Goal: Navigation & Orientation: Understand site structure

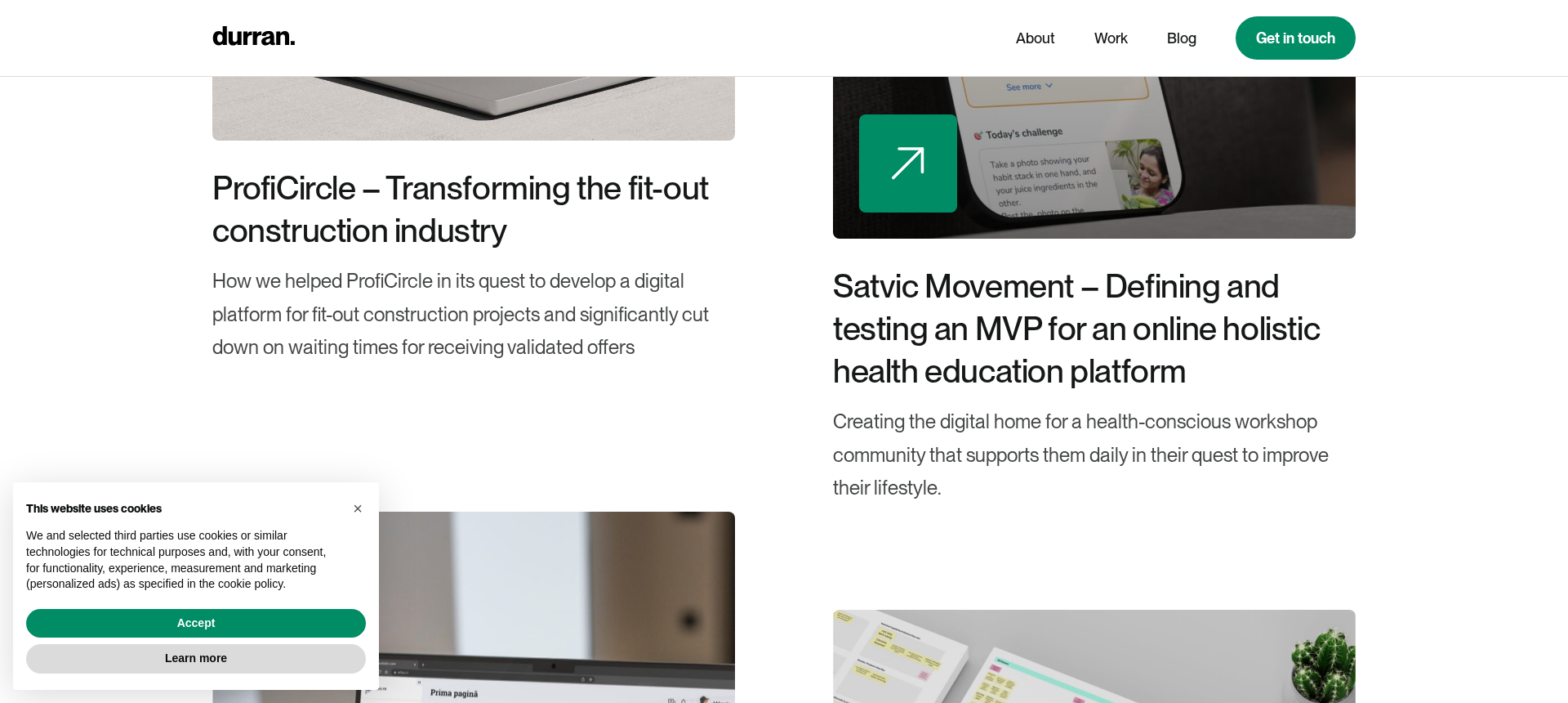
scroll to position [4192, 0]
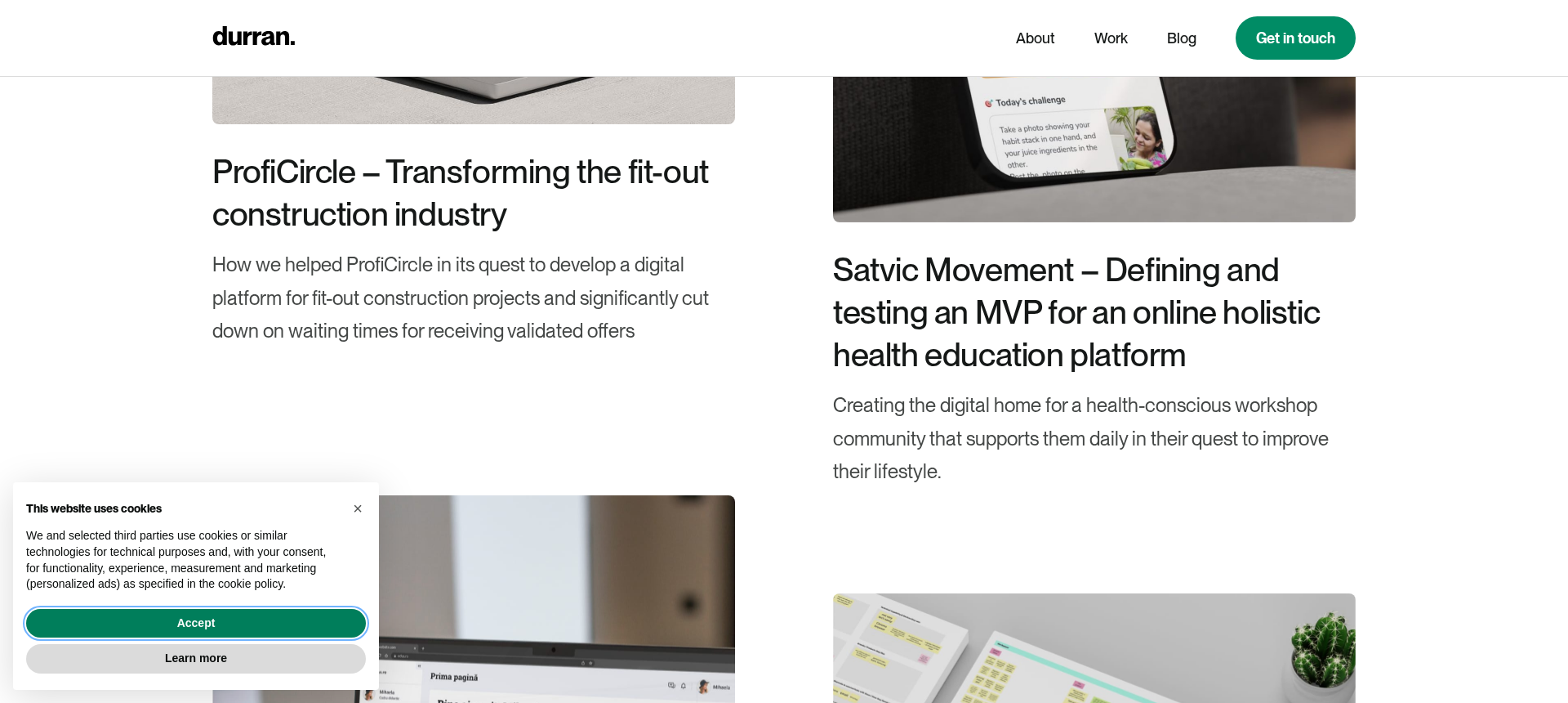
click at [275, 627] on button "Accept" at bounding box center [196, 624] width 340 height 30
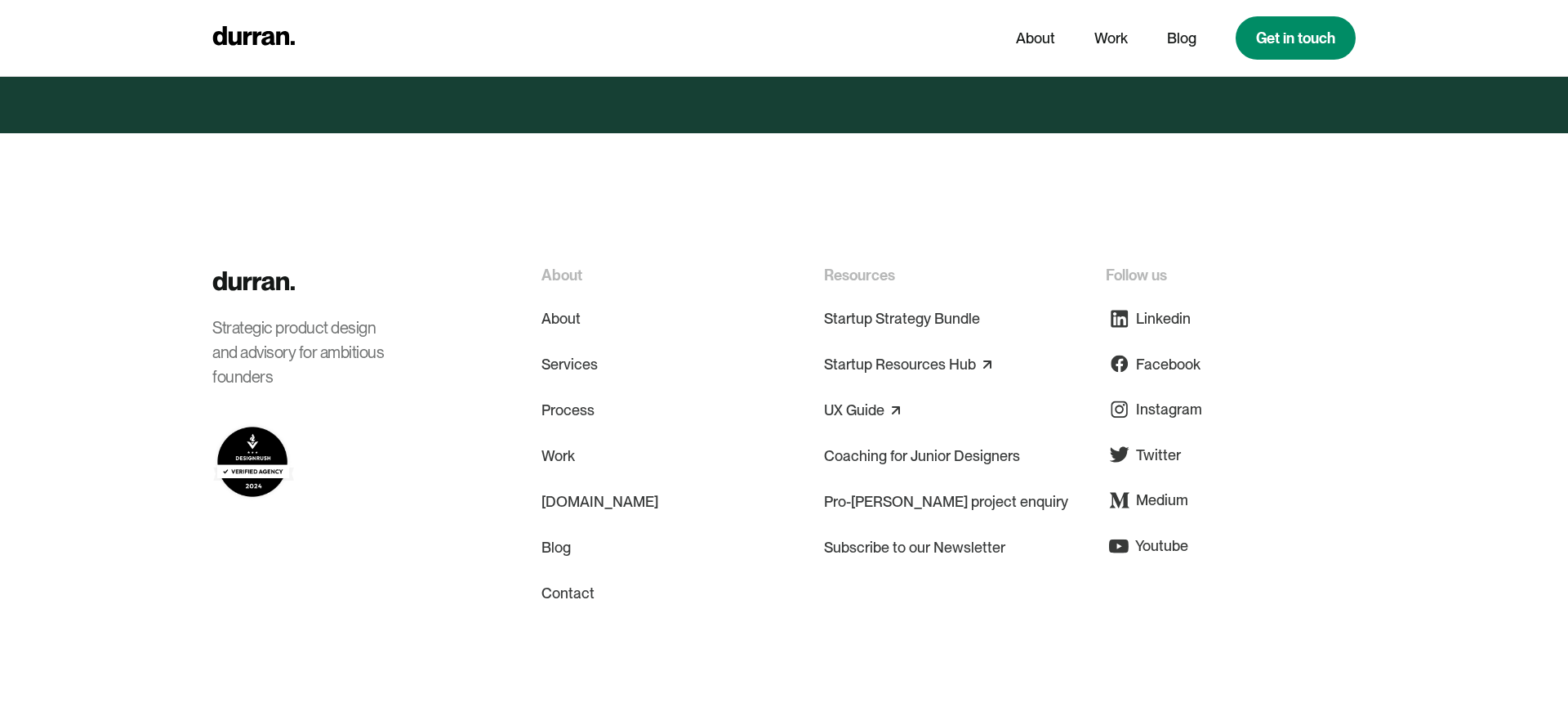
scroll to position [7930, 0]
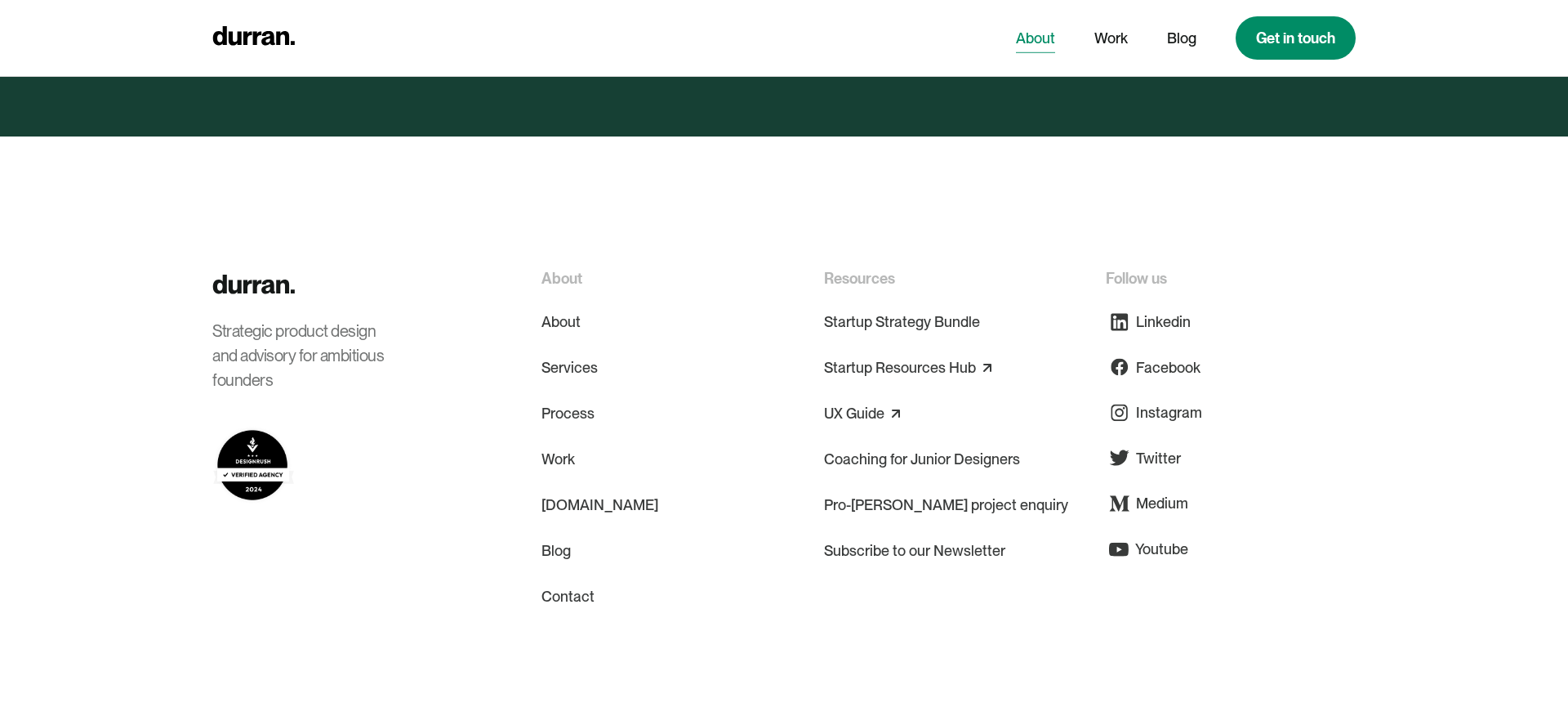
click at [1045, 34] on link "About" at bounding box center [1035, 38] width 39 height 31
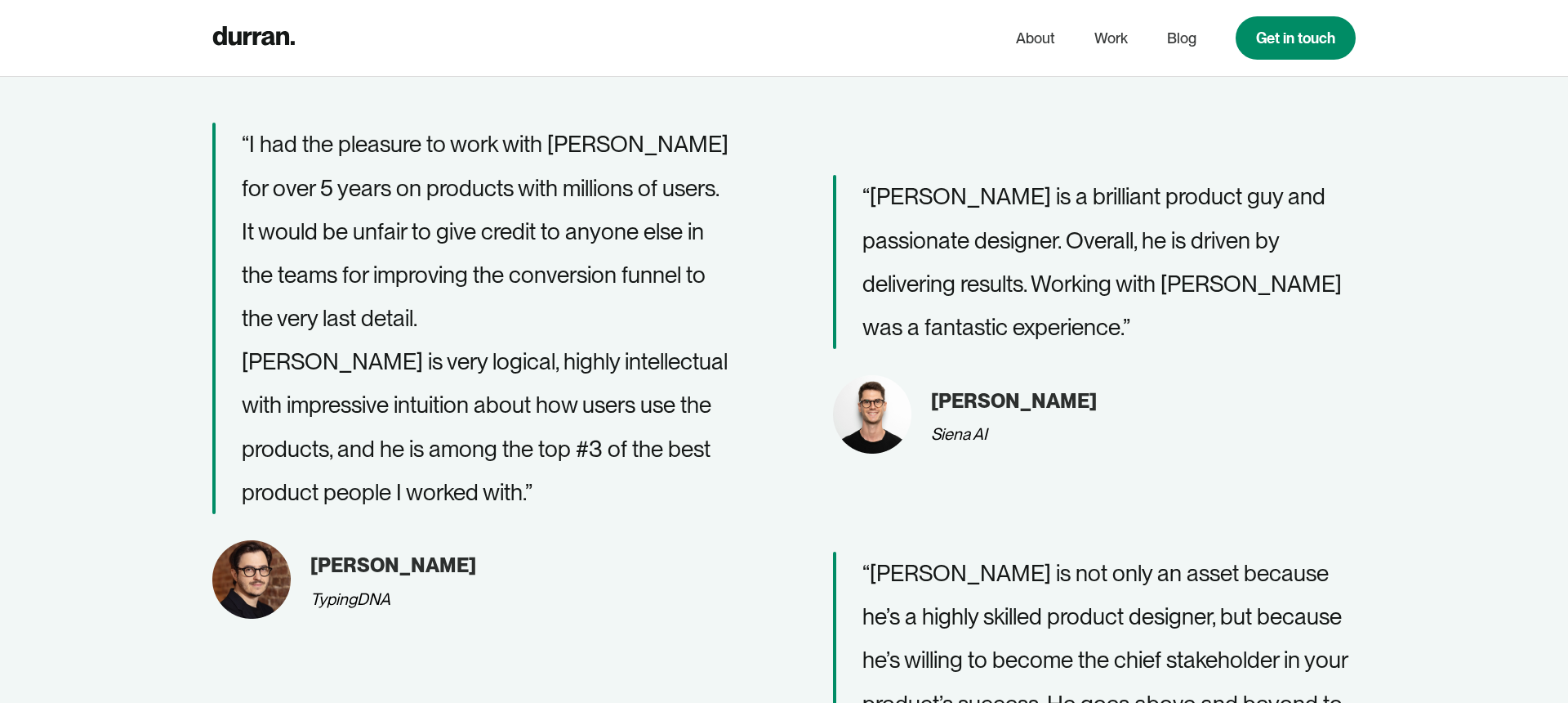
scroll to position [1829, 0]
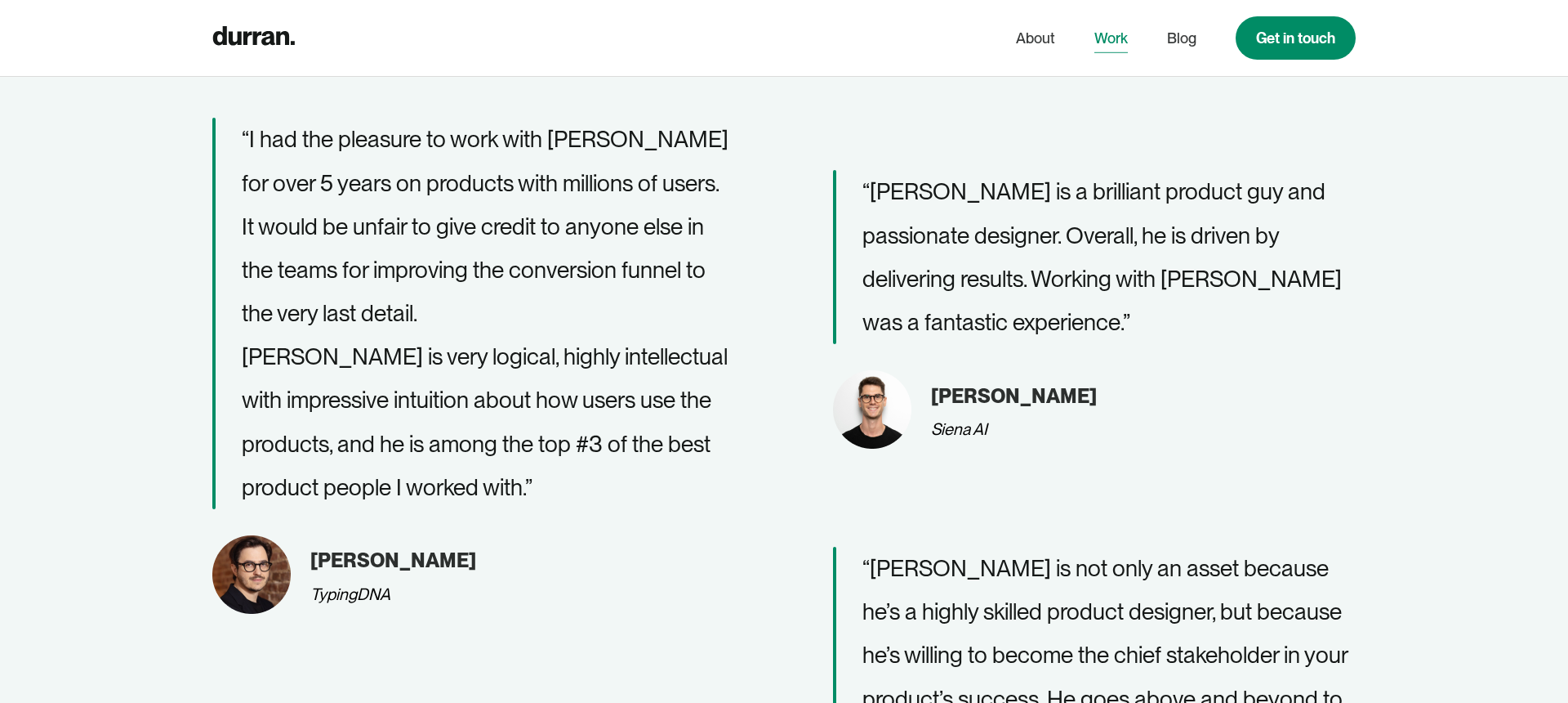
click at [1114, 40] on link "Work" at bounding box center [1111, 38] width 33 height 31
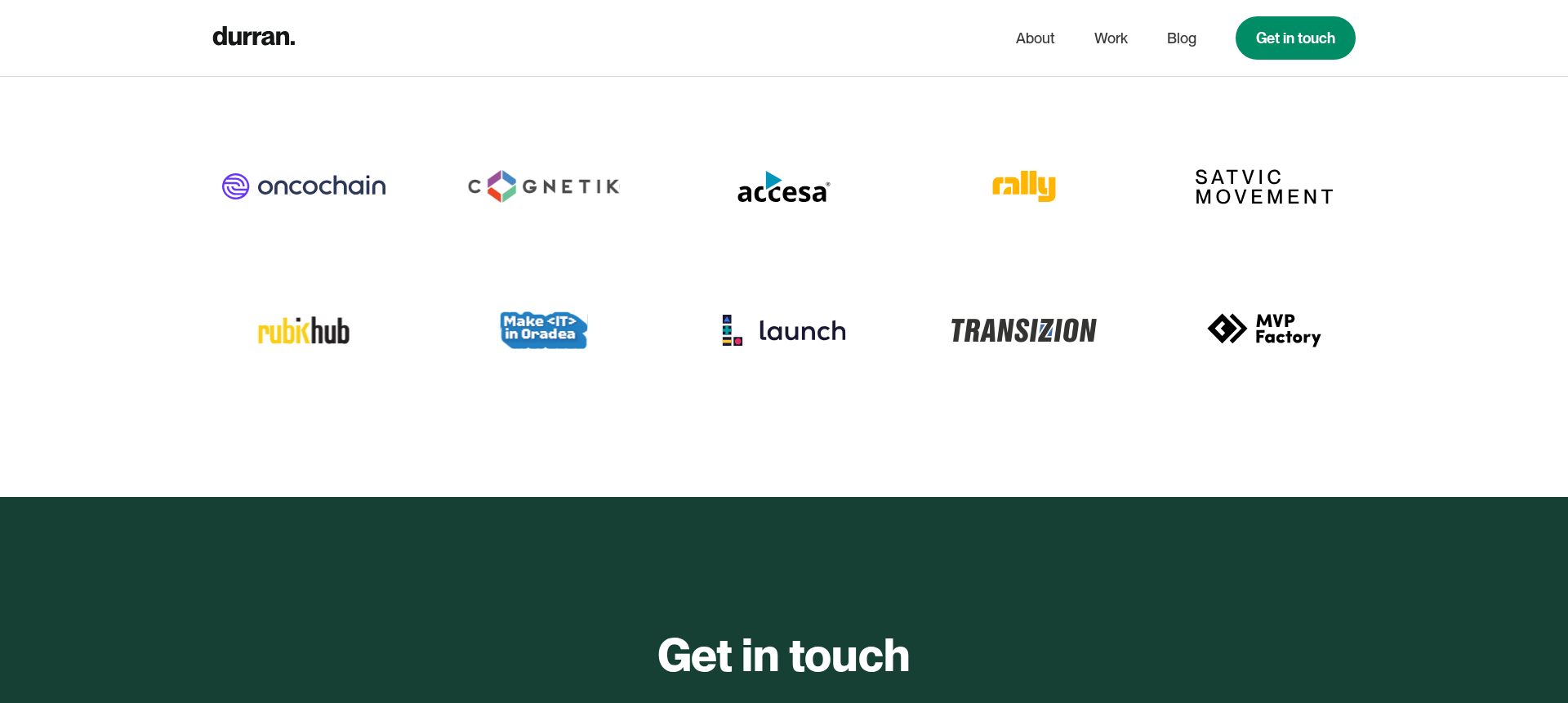
scroll to position [5218, 0]
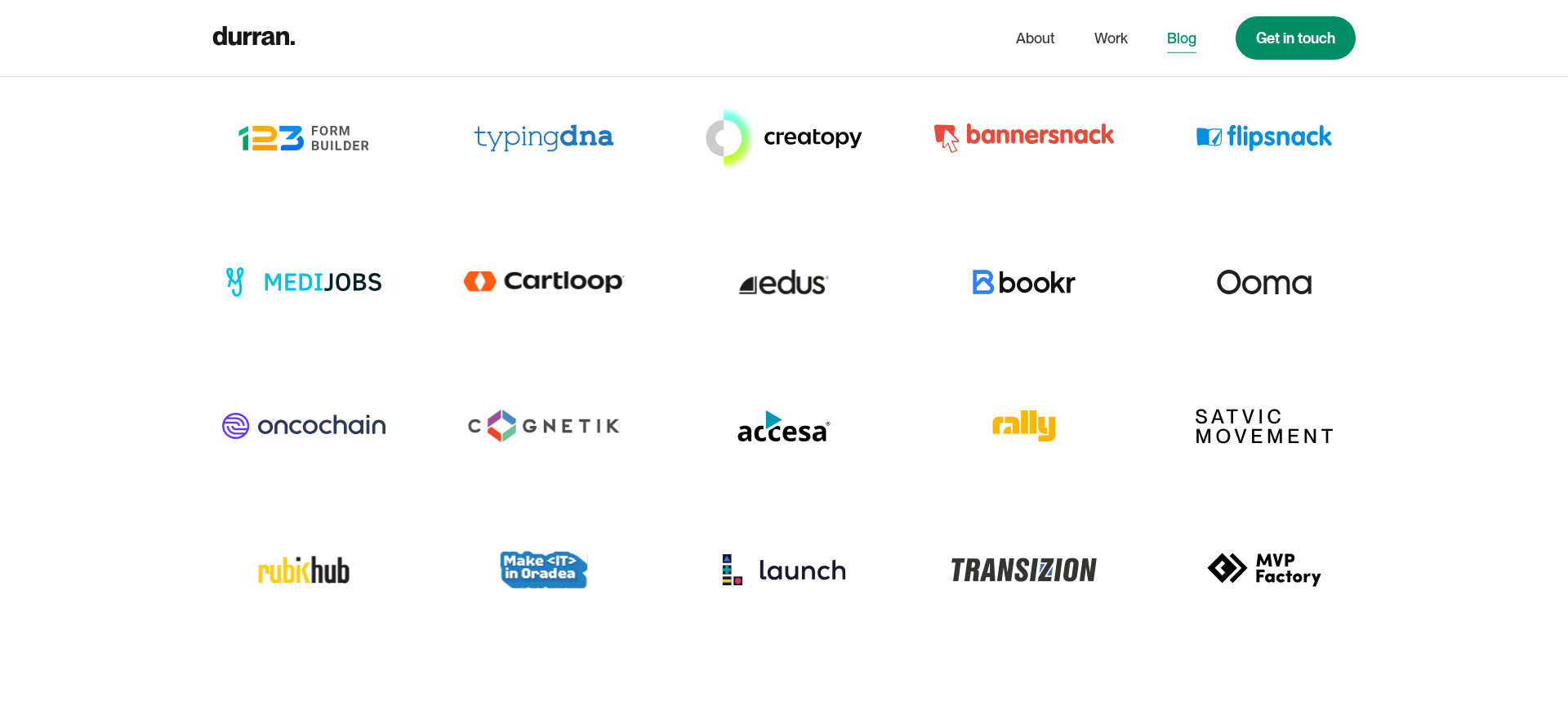
click at [1175, 46] on link "Blog" at bounding box center [1182, 38] width 30 height 31
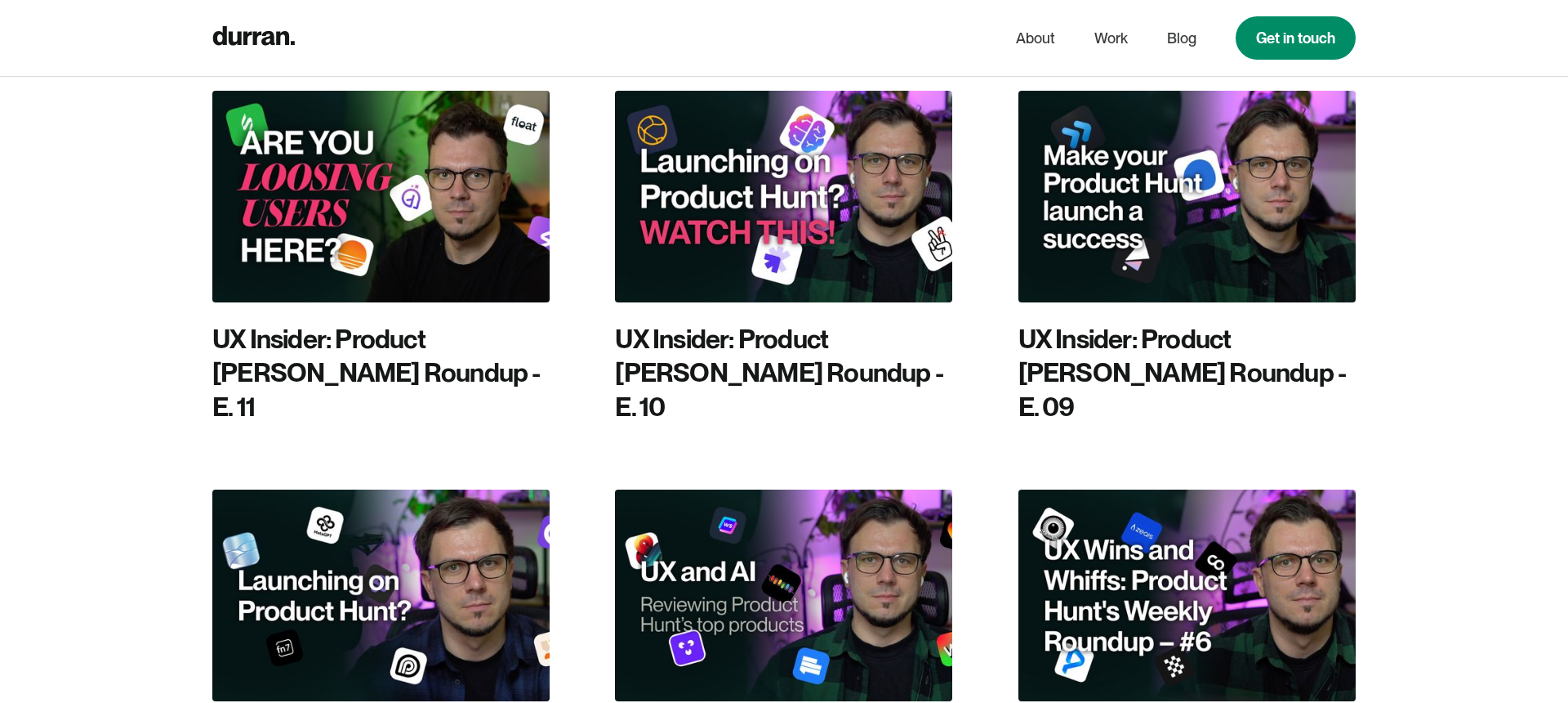
scroll to position [579, 0]
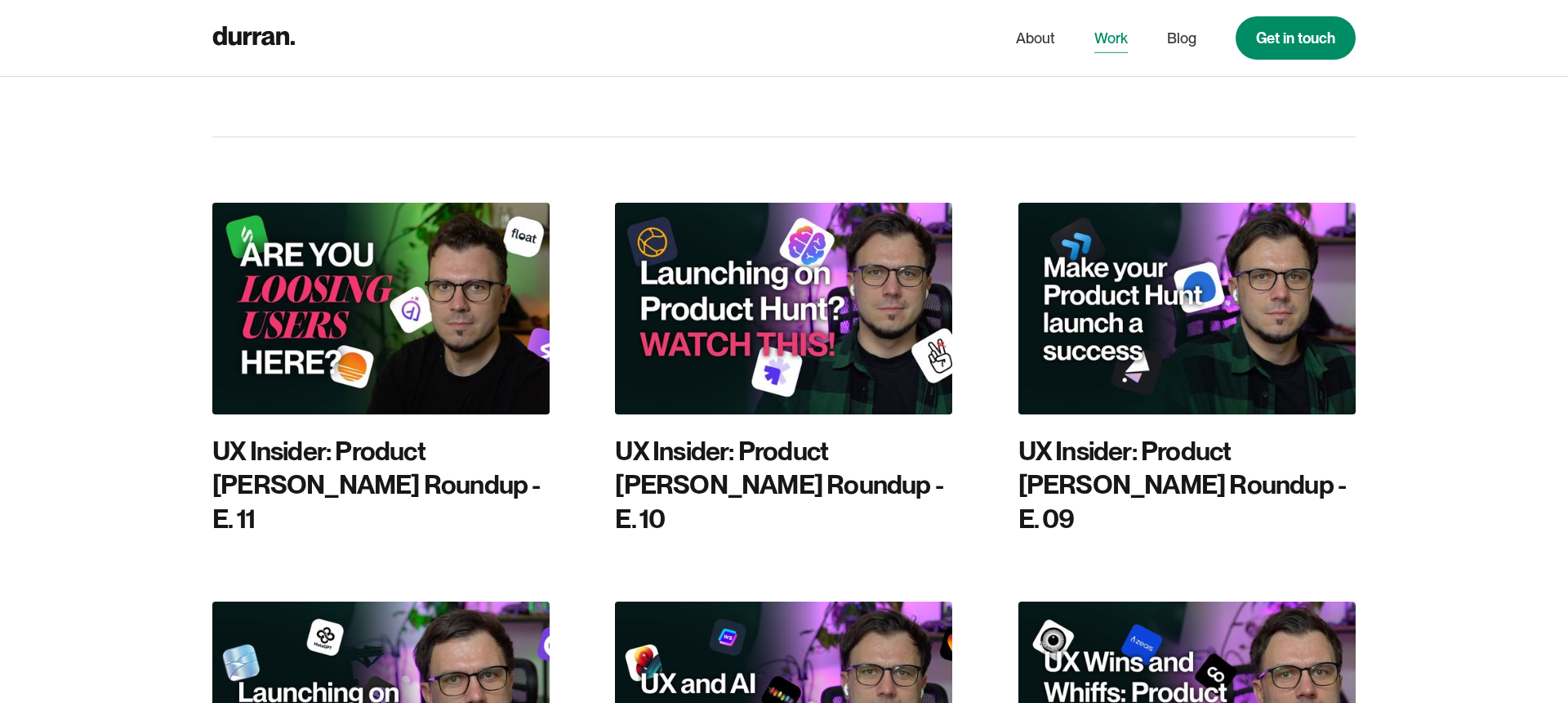
click at [1109, 33] on link "Work" at bounding box center [1111, 38] width 33 height 31
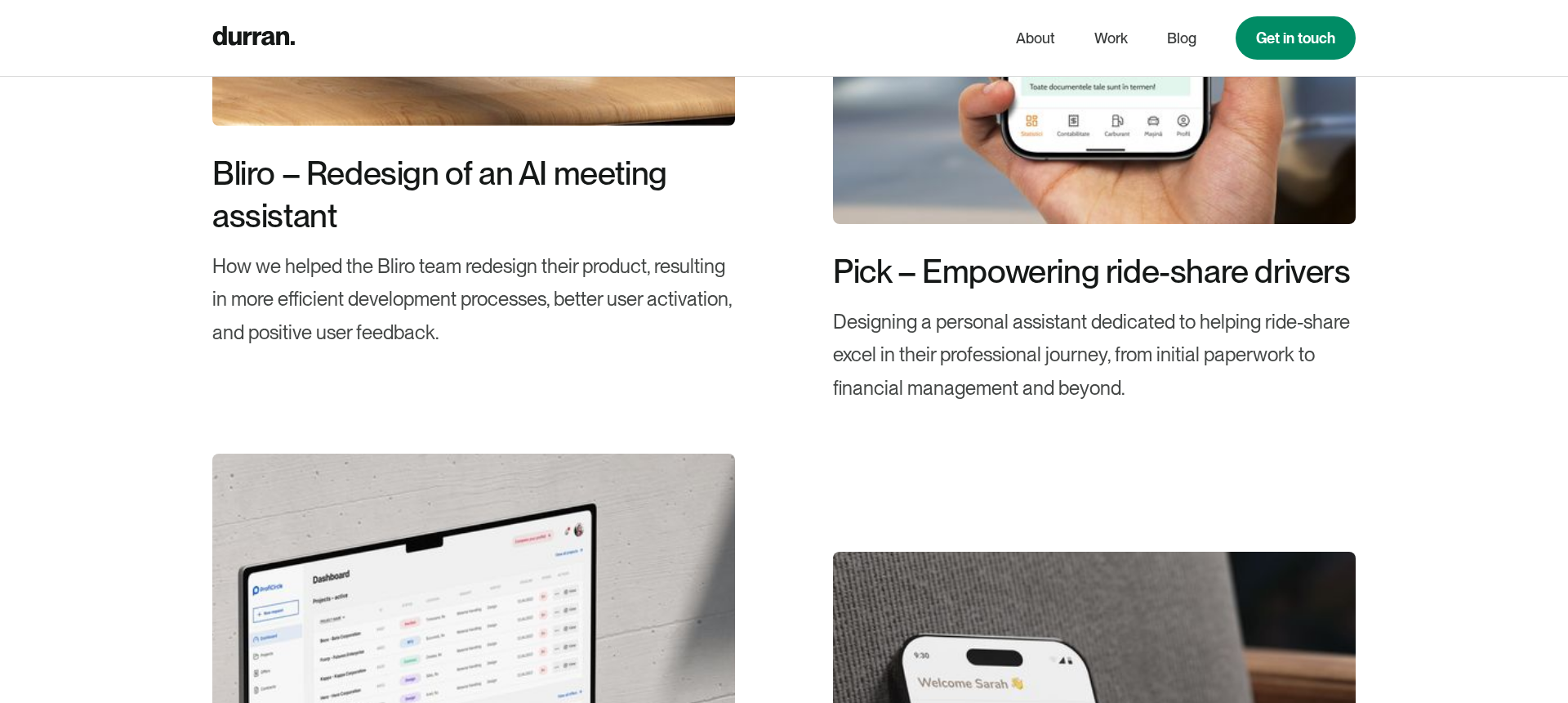
scroll to position [1236, 0]
